Goal: Information Seeking & Learning: Learn about a topic

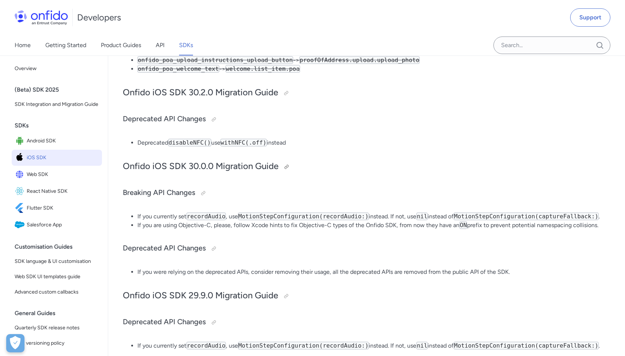
scroll to position [1083, 0]
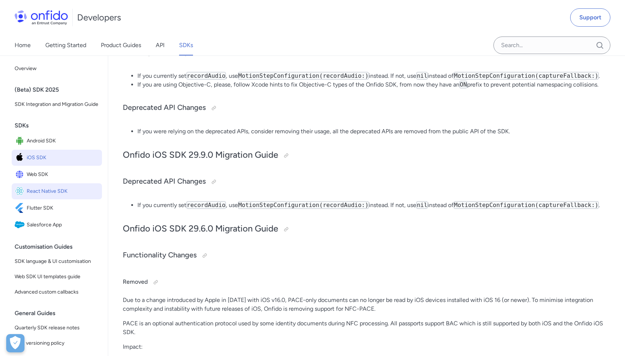
click at [67, 197] on span "React Native SDK" at bounding box center [63, 191] width 72 height 10
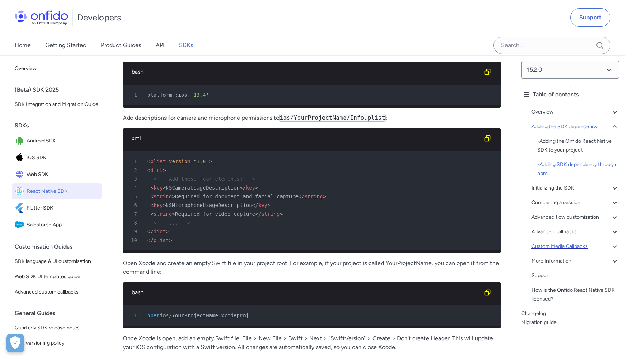
scroll to position [1425, 0]
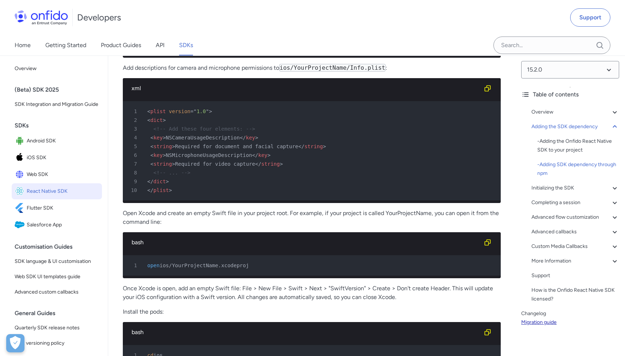
click at [555, 324] on link "Migration guide" at bounding box center [570, 322] width 98 height 9
click at [551, 317] on link "Changelog" at bounding box center [570, 314] width 98 height 9
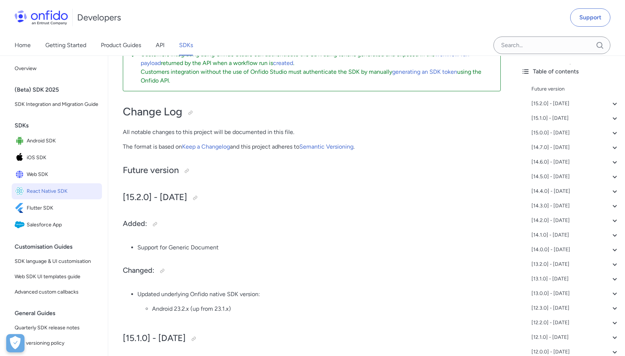
scroll to position [198, 0]
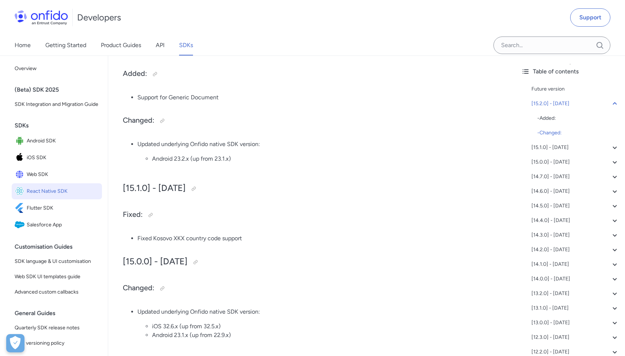
click at [180, 238] on li "Fixed Kosovo XKX country code support" at bounding box center [318, 238] width 363 height 9
copy li "XKX"
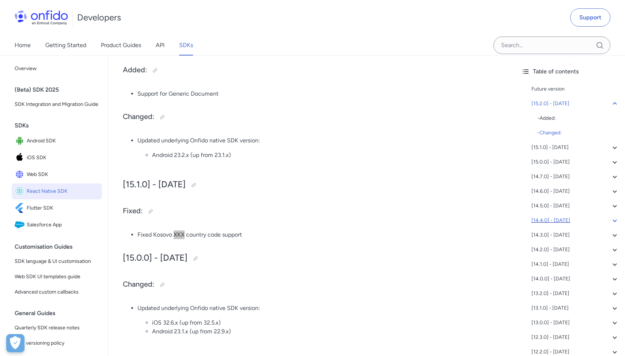
scroll to position [150, 0]
